Goal: Book appointment/travel/reservation

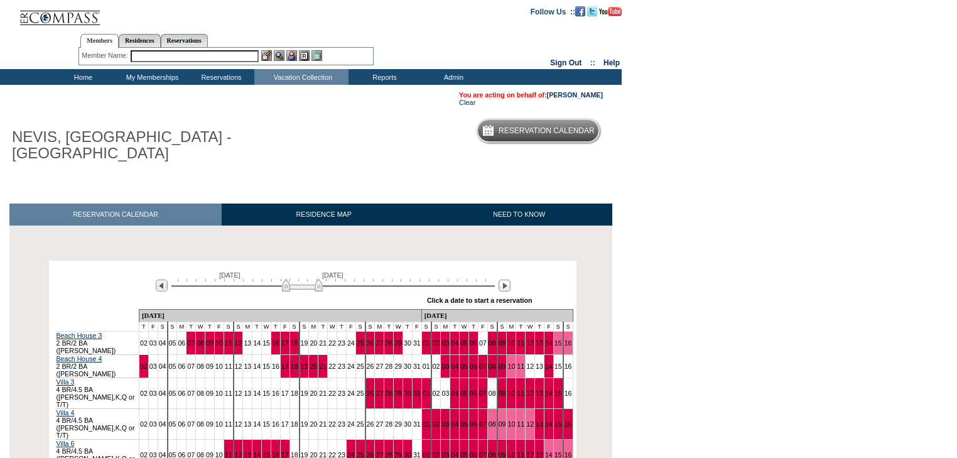
drag, startPoint x: 272, startPoint y: 290, endPoint x: 292, endPoint y: 296, distance: 20.5
click at [291, 296] on div "December 4, 2025 January 18, 2026 » Apply these dates to all the calendars on t…" at bounding box center [312, 286] width 521 height 45
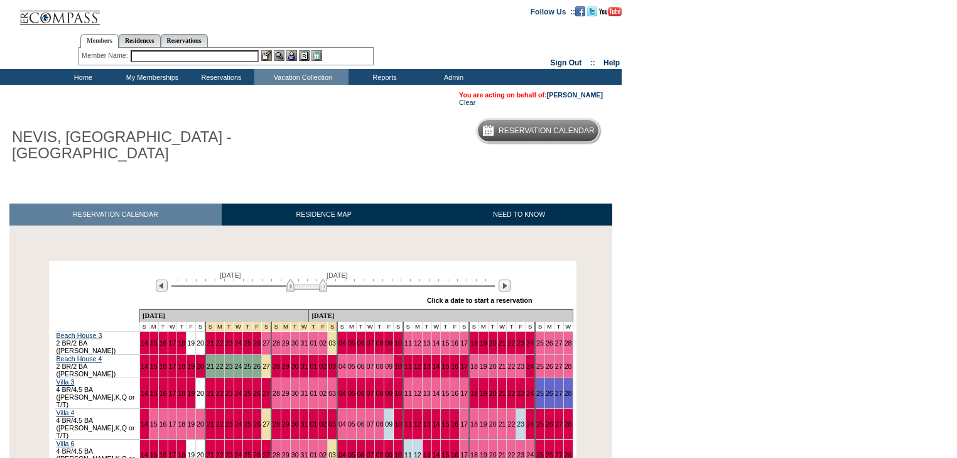
drag, startPoint x: 294, startPoint y: 290, endPoint x: 304, endPoint y: 294, distance: 10.1
click at [304, 291] on img at bounding box center [306, 285] width 41 height 13
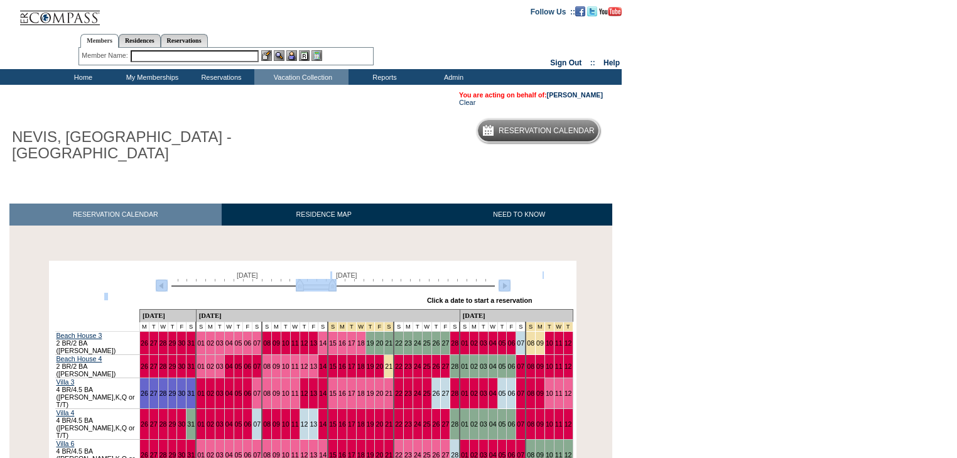
click at [309, 296] on div "January 26, 2026 March 12, 2026 » Apply these dates to all the calendars on thi…" at bounding box center [312, 286] width 521 height 45
drag, startPoint x: 310, startPoint y: 288, endPoint x: 316, endPoint y: 291, distance: 7.6
click at [316, 291] on img at bounding box center [322, 285] width 41 height 13
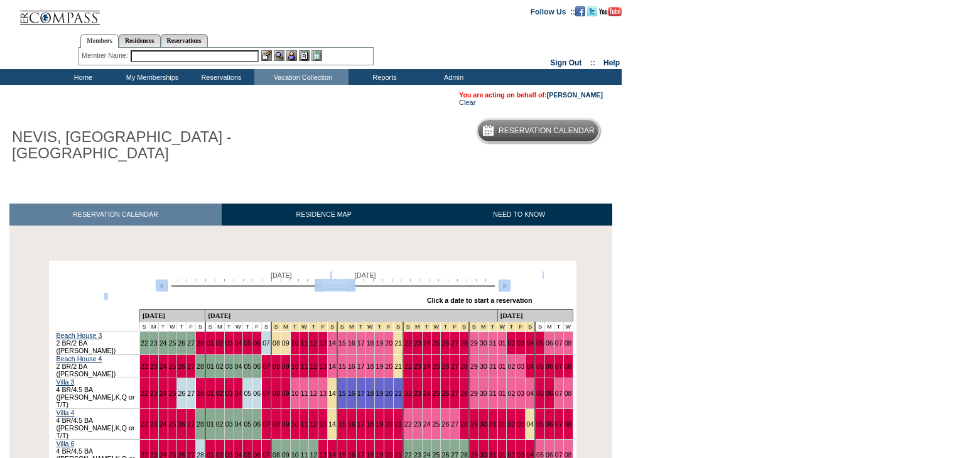
drag, startPoint x: 321, startPoint y: 284, endPoint x: 334, endPoint y: 288, distance: 13.3
click at [334, 288] on img at bounding box center [335, 285] width 41 height 13
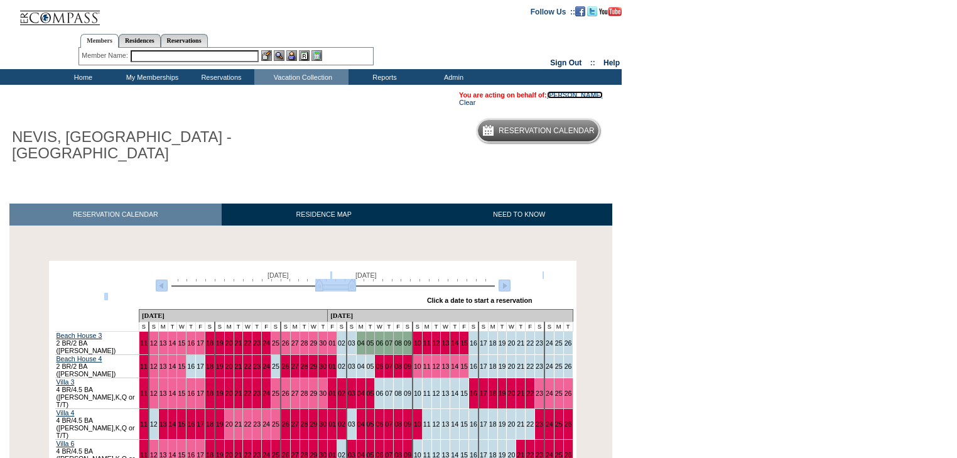
click at [596, 93] on link "[PERSON_NAME]" at bounding box center [575, 95] width 56 height 8
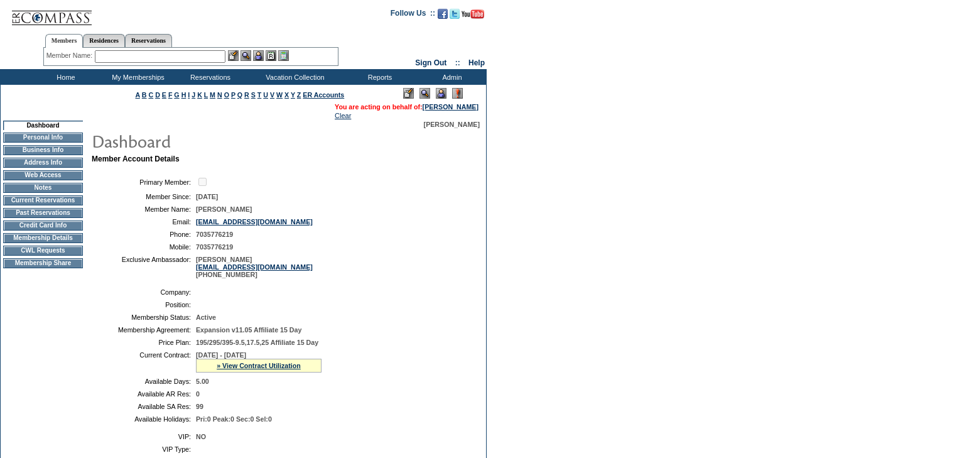
click at [53, 256] on td "CWL Requests" at bounding box center [43, 251] width 80 height 10
